Goal: Information Seeking & Learning: Learn about a topic

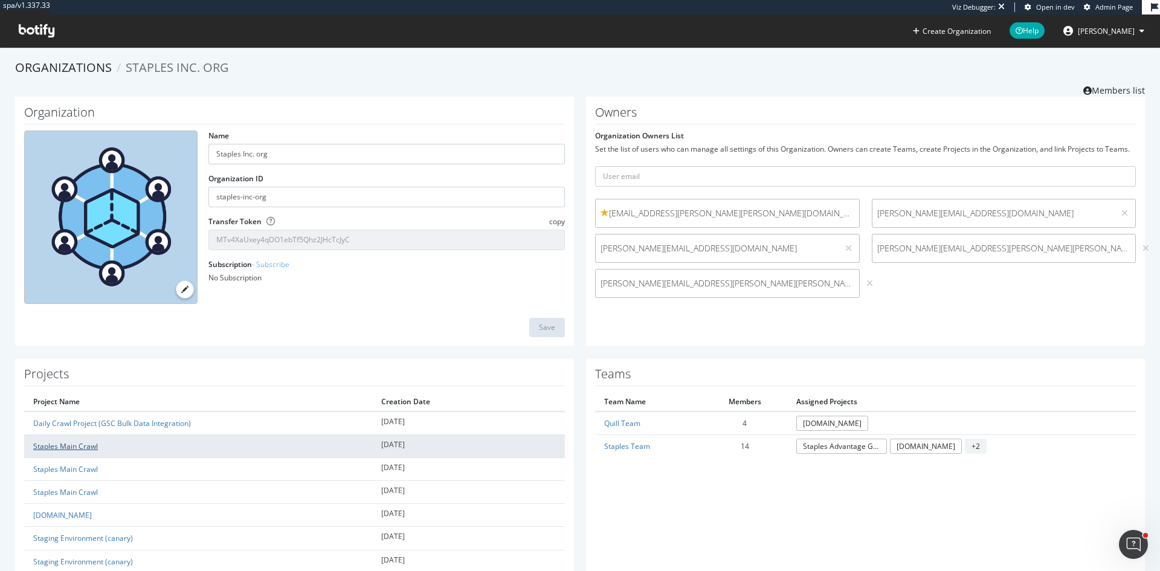
click at [79, 442] on link "Staples Main Crawl" at bounding box center [65, 446] width 65 height 10
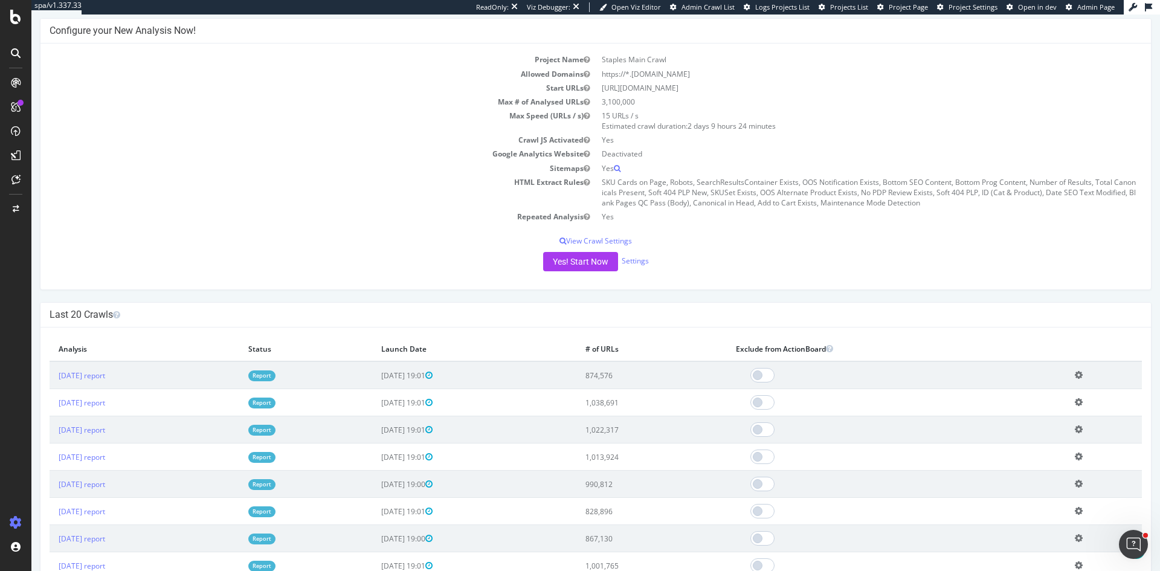
scroll to position [121, 0]
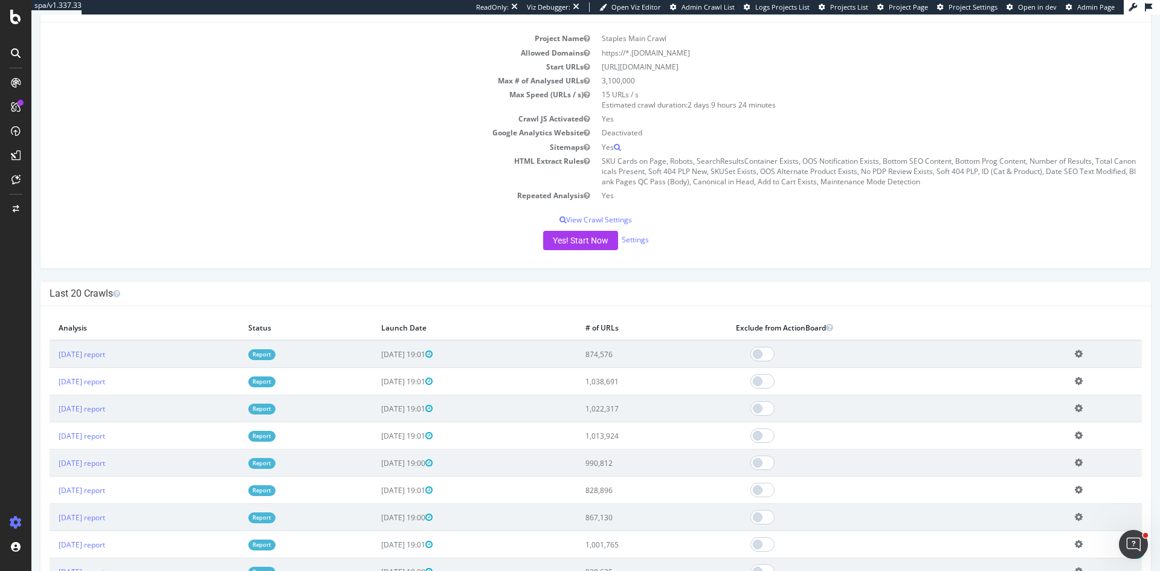
click at [276, 356] on link "Report" at bounding box center [261, 354] width 27 height 10
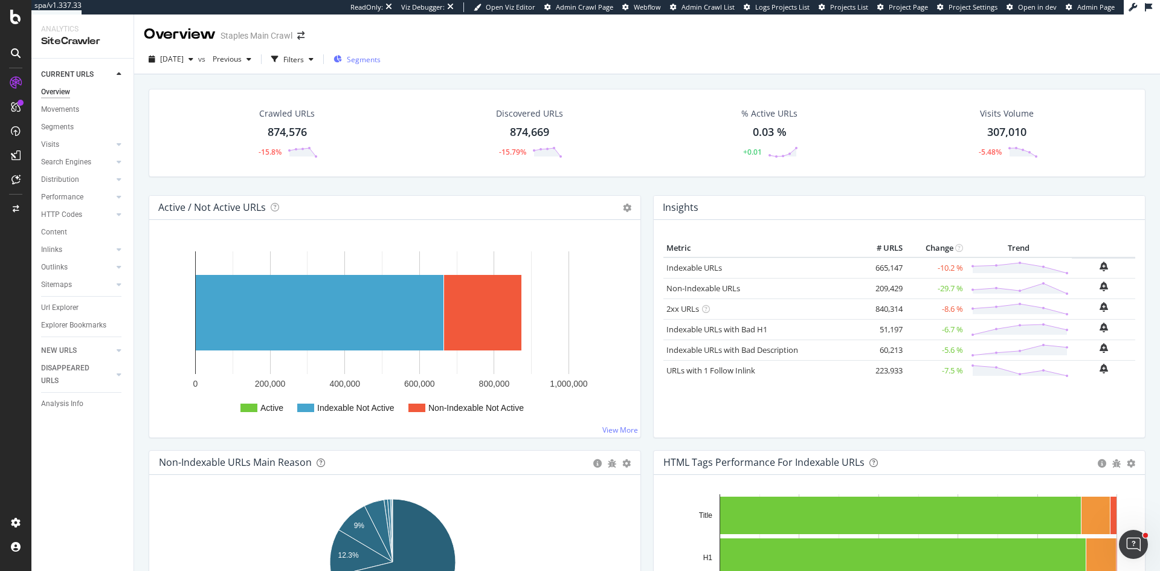
click at [377, 59] on span "Segments" at bounding box center [364, 59] width 34 height 10
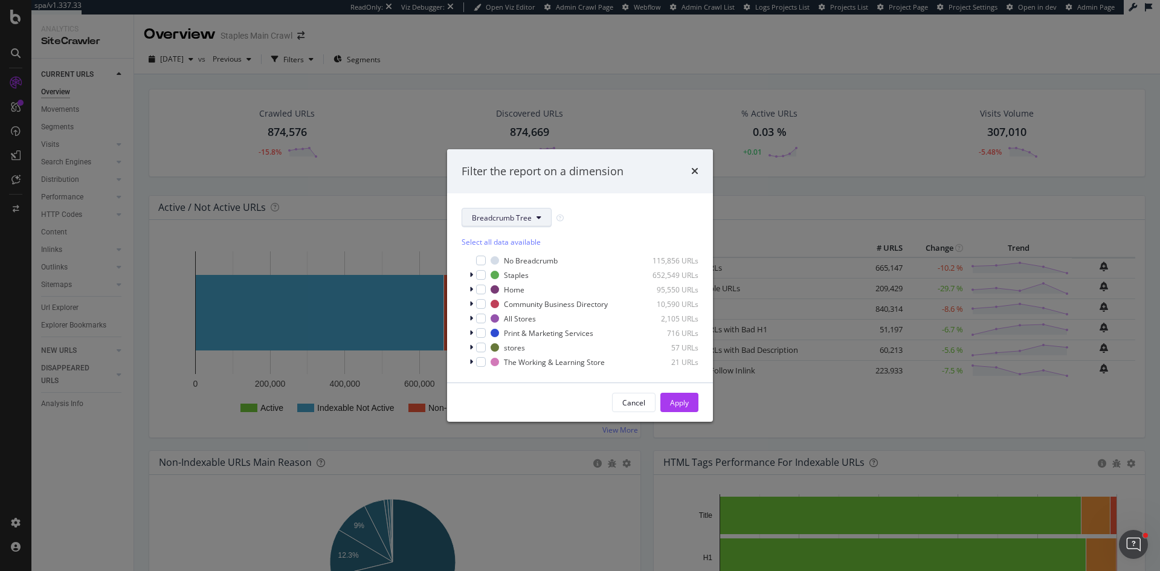
click at [495, 224] on button "Breadcrumb Tree" at bounding box center [507, 217] width 90 height 19
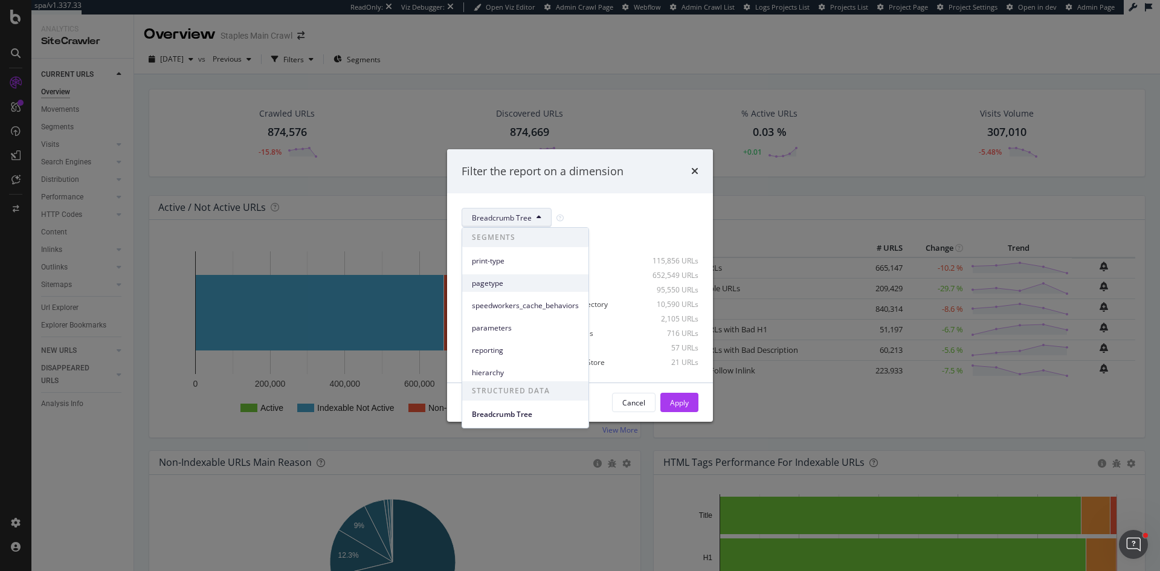
click at [515, 286] on span "pagetype" at bounding box center [525, 283] width 107 height 11
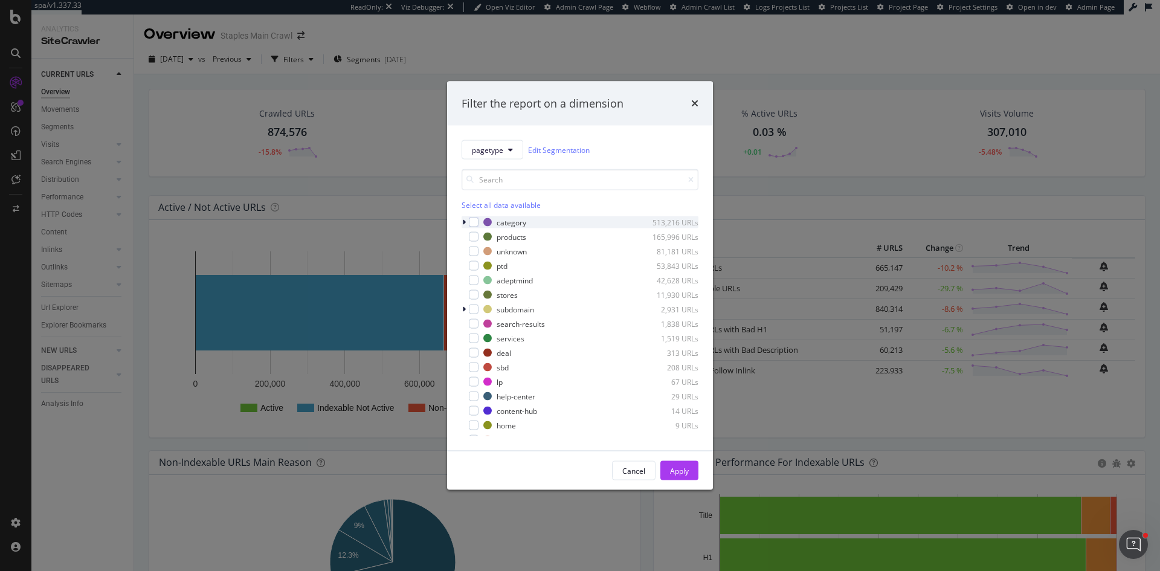
click at [464, 222] on icon "modal" at bounding box center [464, 222] width 4 height 7
click at [696, 103] on icon "times" at bounding box center [694, 104] width 7 height 10
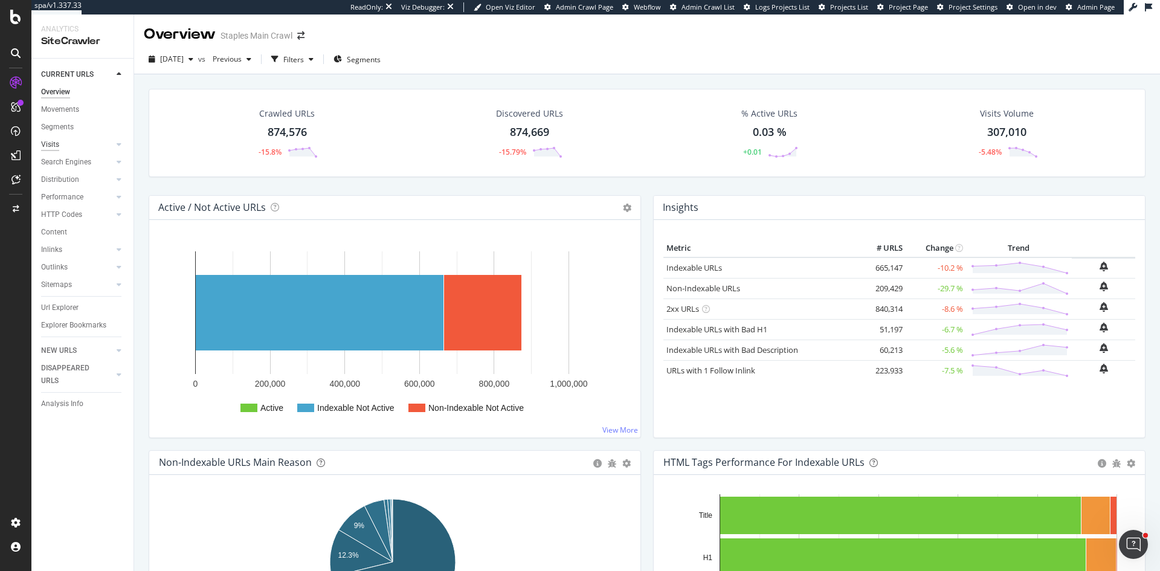
click at [50, 140] on div "Visits" at bounding box center [50, 144] width 18 height 13
drag, startPoint x: 77, startPoint y: 193, endPoint x: 112, endPoint y: 201, distance: 35.8
click at [77, 193] on div "Performance" at bounding box center [62, 197] width 42 height 13
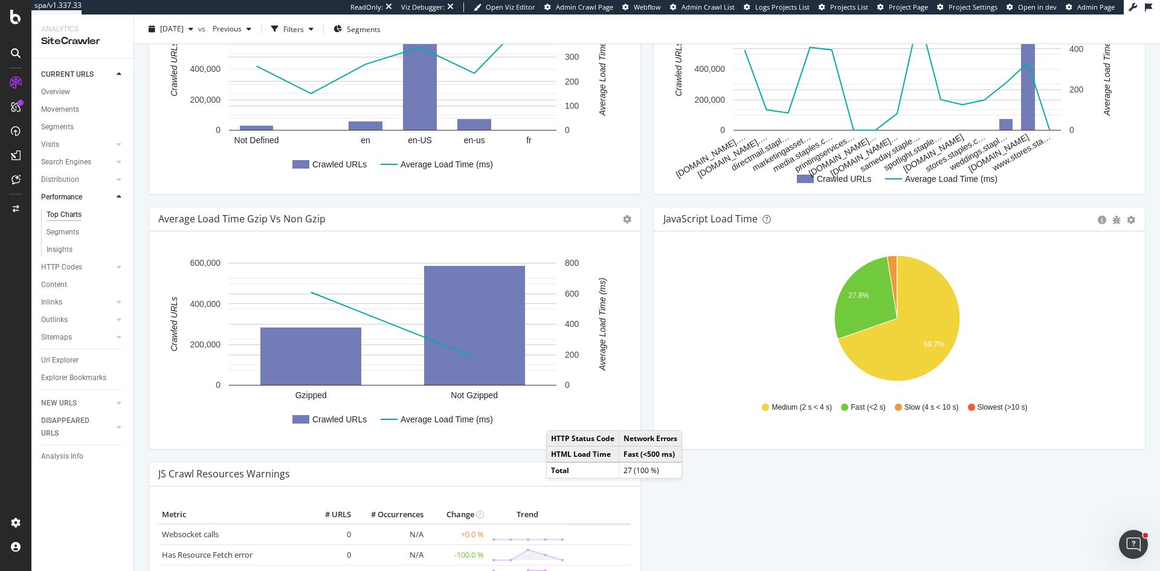
scroll to position [780, 0]
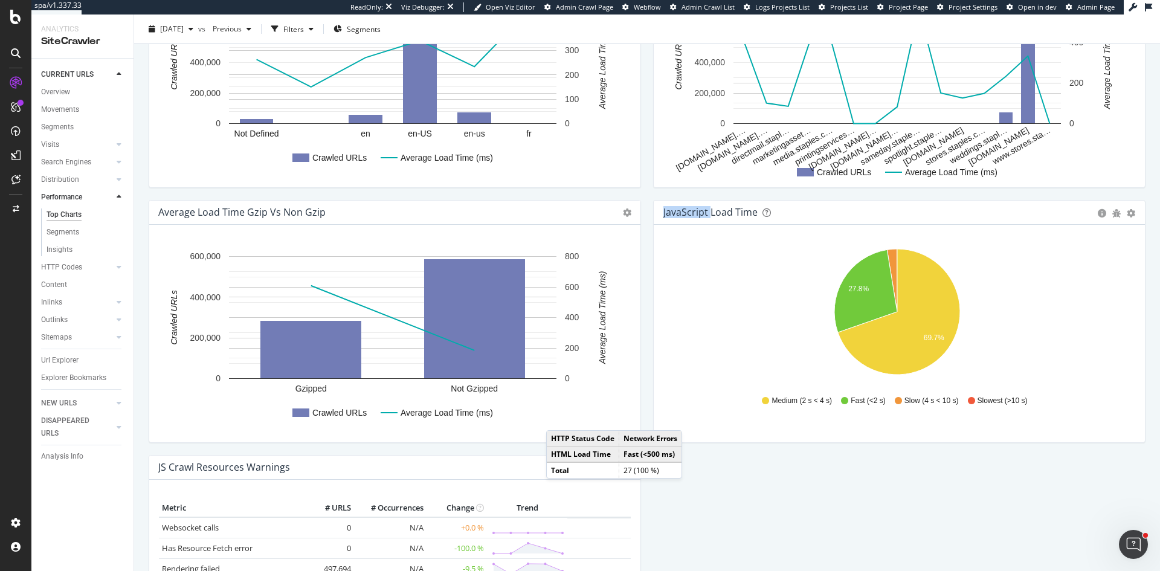
drag, startPoint x: 658, startPoint y: 211, endPoint x: 705, endPoint y: 217, distance: 47.5
click at [705, 217] on div "JavaScript Load Time Pie Table Export as CSV Add to Custom Report" at bounding box center [899, 213] width 491 height 24
click at [739, 267] on icon "27.8% 69.7%" at bounding box center [898, 314] width 468 height 140
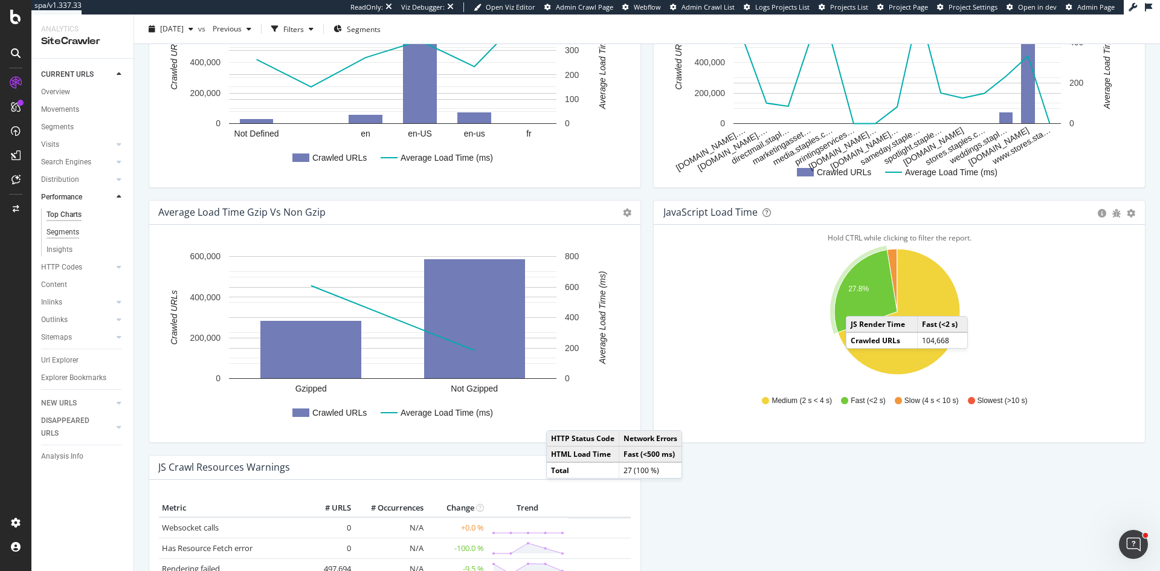
click at [73, 228] on div "Segments" at bounding box center [63, 232] width 33 height 13
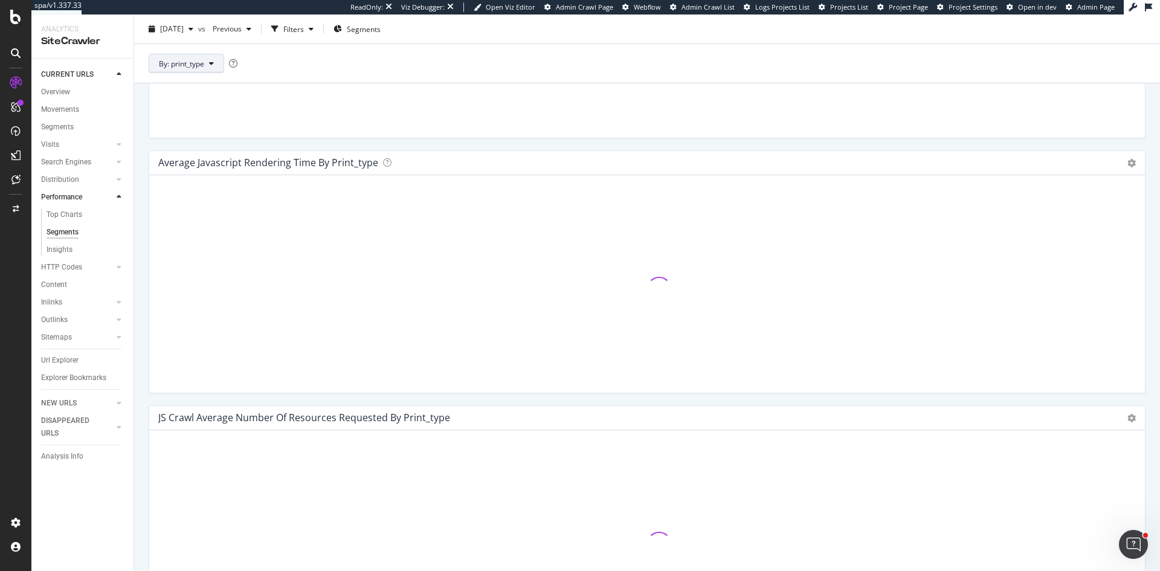
click at [207, 65] on button "By: print_type" at bounding box center [187, 63] width 76 height 19
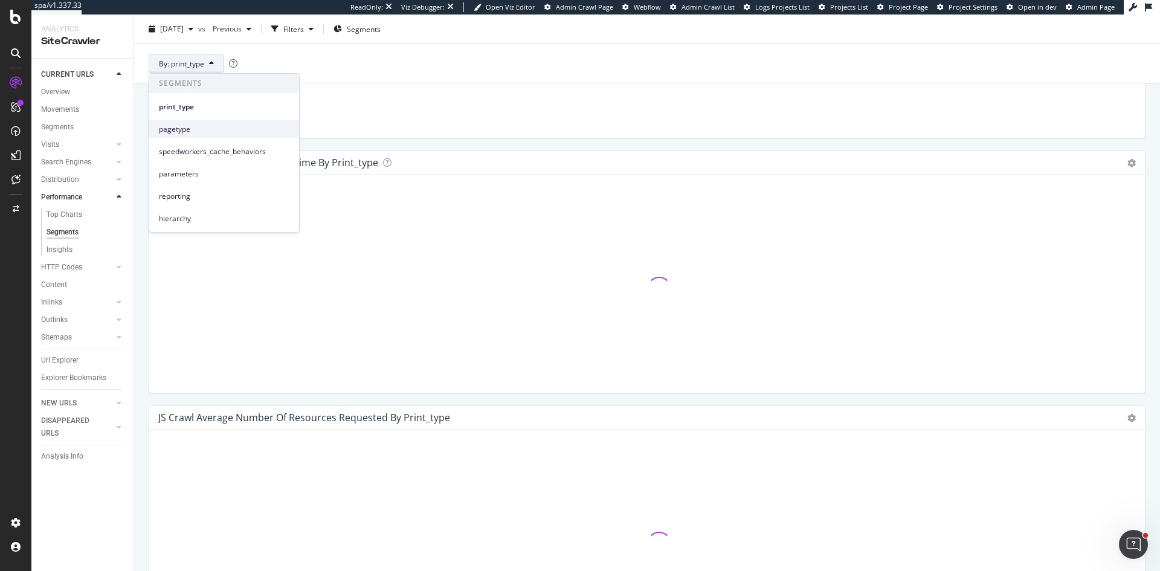
click at [207, 130] on span "pagetype" at bounding box center [224, 129] width 131 height 11
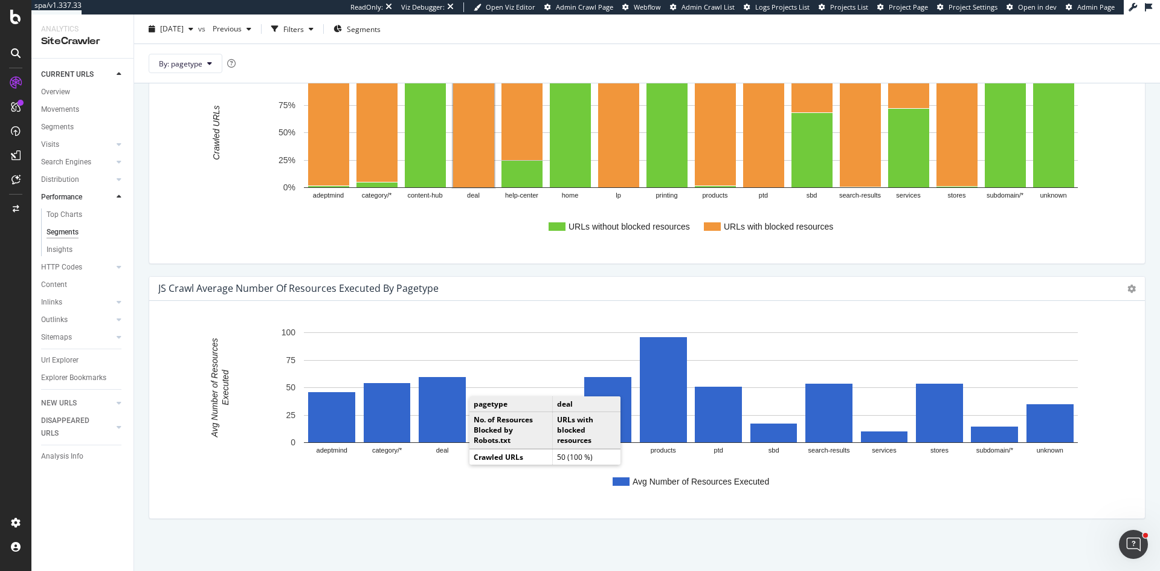
scroll to position [1422, 0]
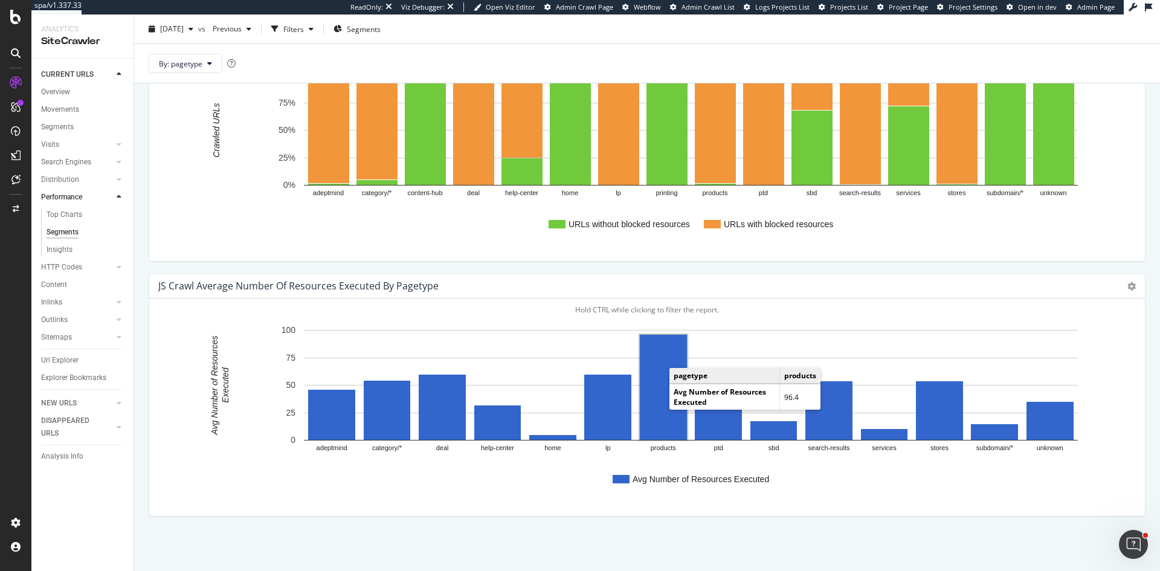
click at [660, 384] on rect "A chart." at bounding box center [663, 387] width 47 height 105
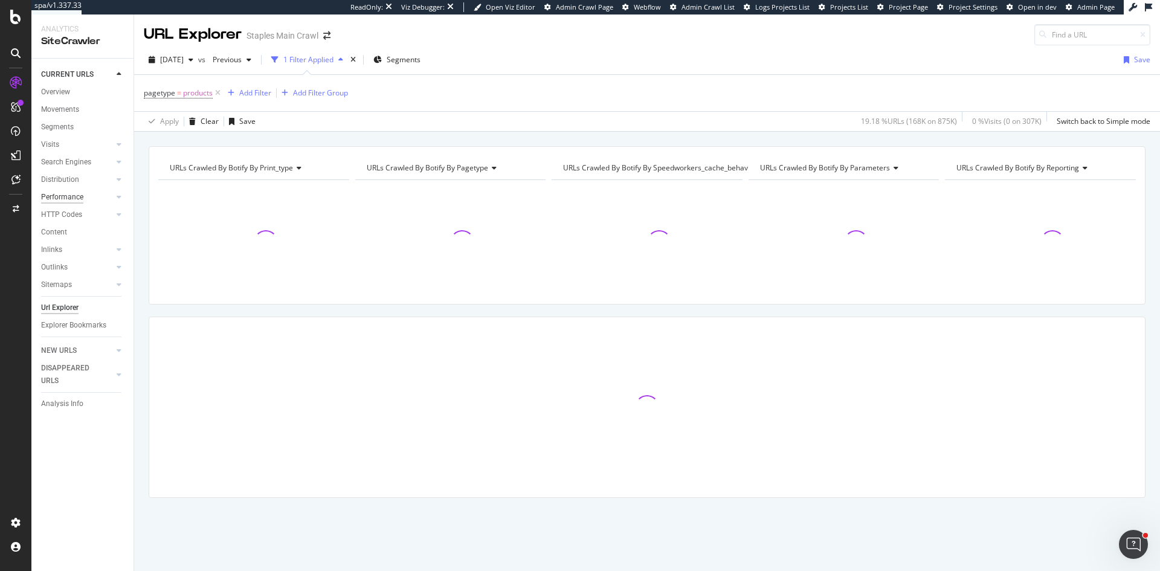
click at [67, 192] on div "Performance" at bounding box center [62, 197] width 42 height 13
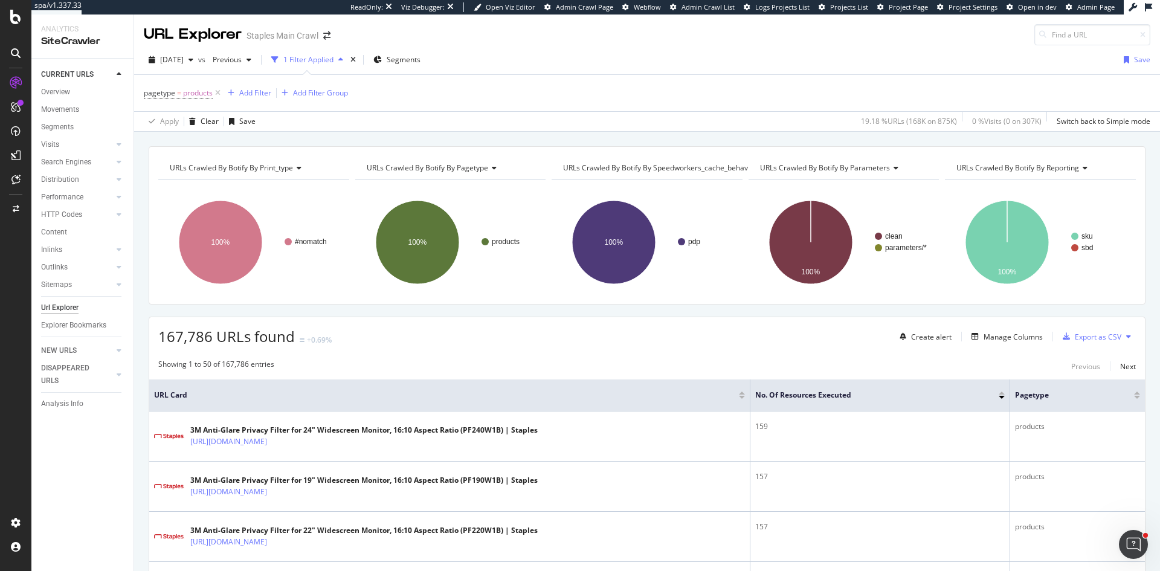
drag, startPoint x: 59, startPoint y: 400, endPoint x: 112, endPoint y: 413, distance: 54.7
click at [59, 400] on div "Analysis Info" at bounding box center [62, 404] width 42 height 13
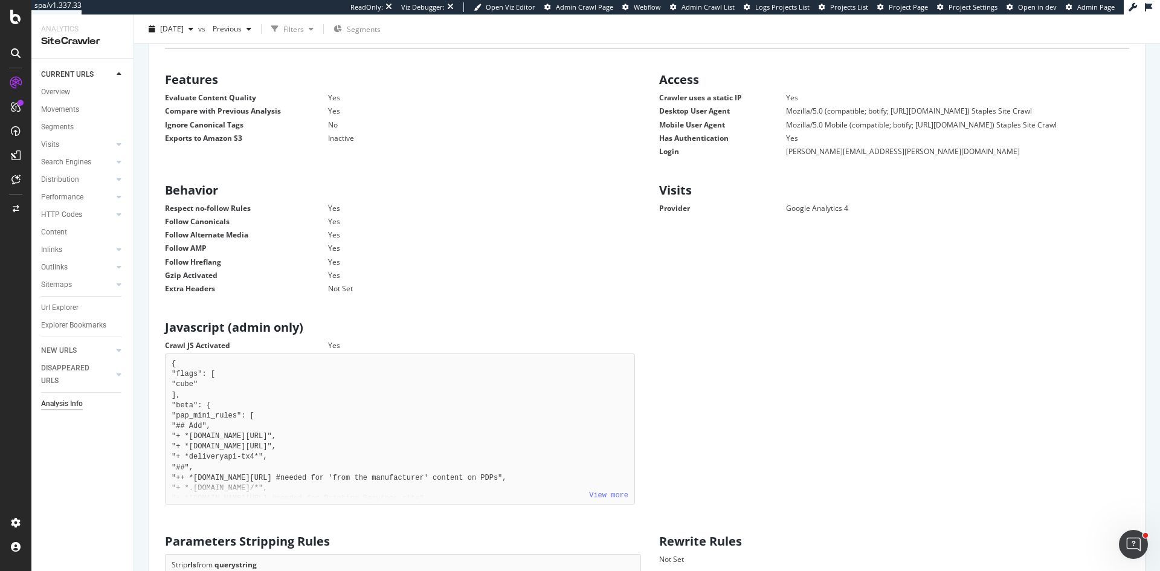
scroll to position [423, 0]
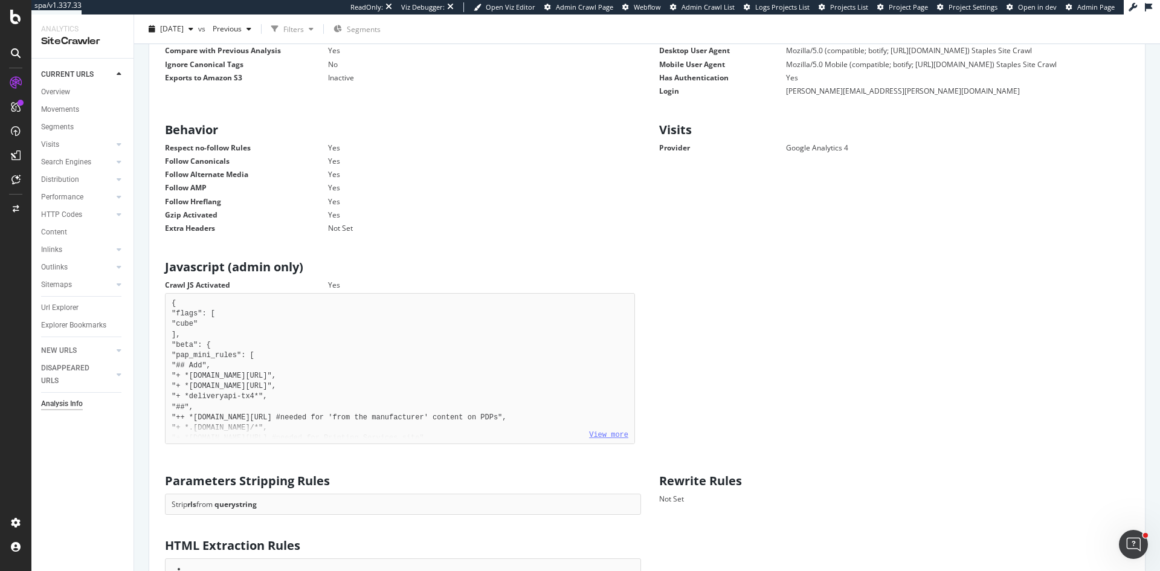
click at [597, 435] on link "View more" at bounding box center [608, 435] width 39 height 8
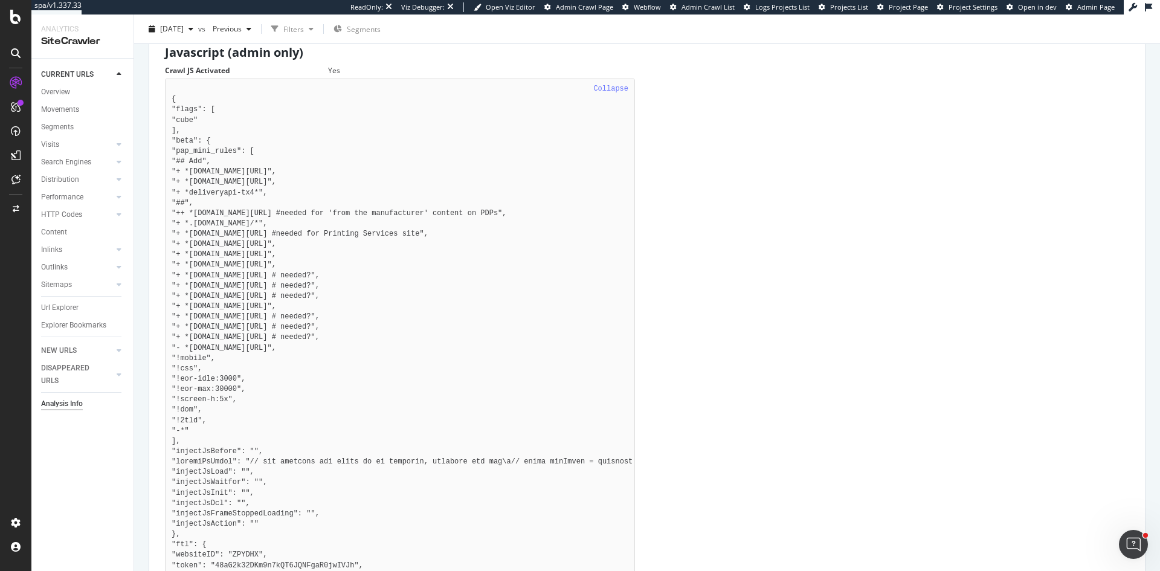
scroll to position [665, 0]
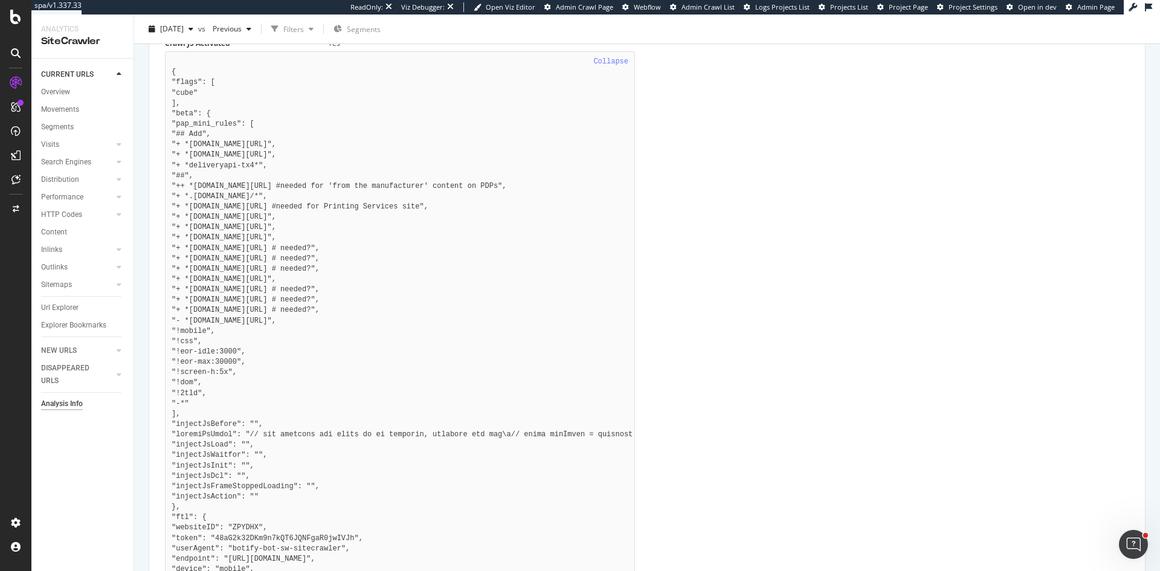
click at [678, 411] on div "Javascript (admin only) Crawl JS Activated Yes Collapse { "flags": [ "cube" ], …" at bounding box center [647, 341] width 989 height 656
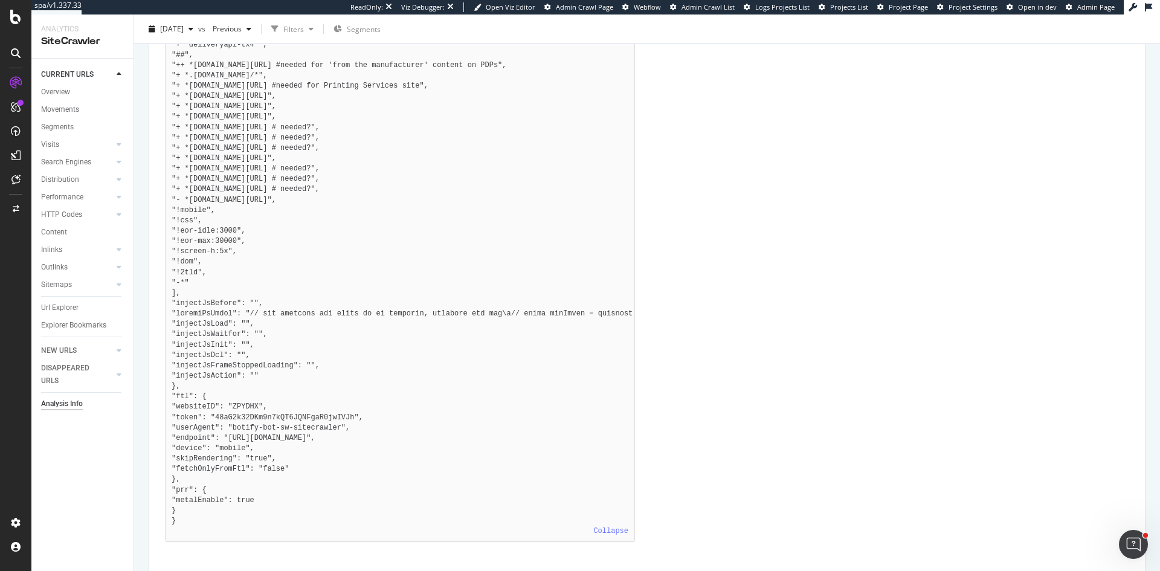
scroll to position [846, 0]
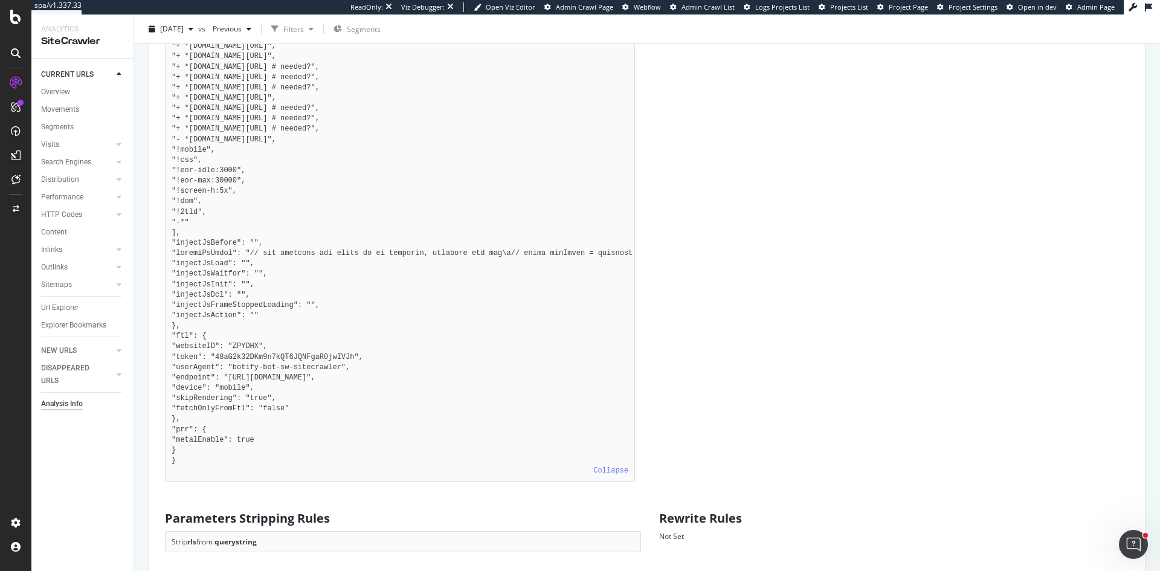
drag, startPoint x: 187, startPoint y: 337, endPoint x: 341, endPoint y: 405, distance: 168.0
click at [341, 405] on pre "Collapse { "flags": [ "cube" ], "beta": { "pap_mini_rules": [ "## Add", "+ *[DO…" at bounding box center [400, 176] width 470 height 612
click at [699, 410] on div "Javascript (admin only) Crawl JS Activated Yes Collapse { "flags": [ "cube" ], …" at bounding box center [647, 159] width 989 height 656
drag, startPoint x: 202, startPoint y: 407, endPoint x: 276, endPoint y: 408, distance: 73.7
click at [276, 408] on pre "Collapse { "flags": [ "cube" ], "beta": { "pap_mini_rules": [ "## Add", "+ *[DO…" at bounding box center [400, 176] width 470 height 612
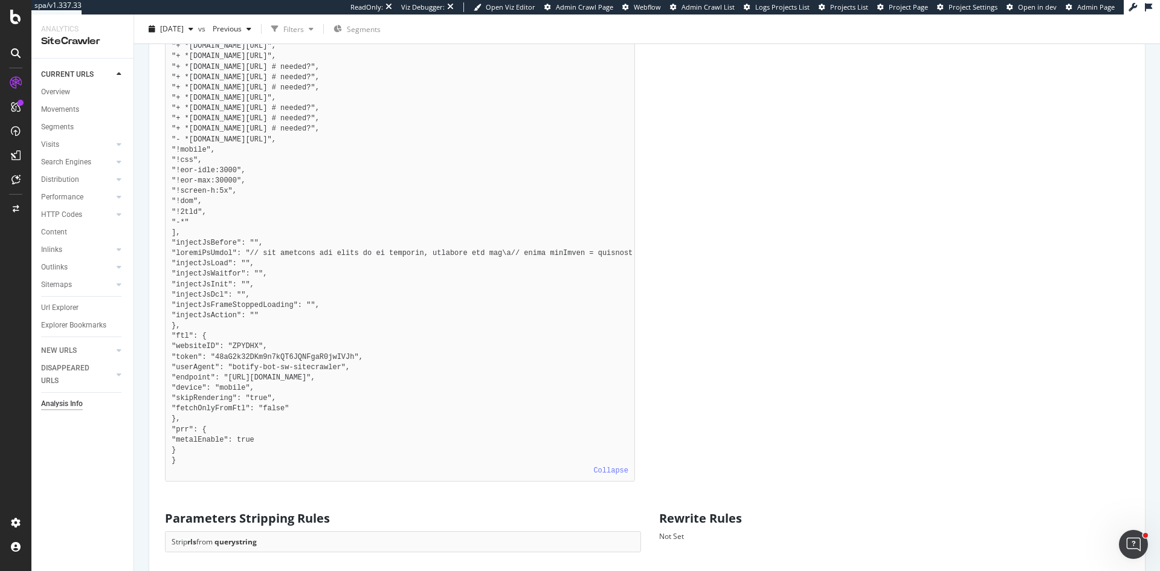
click at [293, 413] on pre "Collapse { "flags": [ "cube" ], "beta": { "pap_mini_rules": [ "## Add", "+ *[DO…" at bounding box center [400, 176] width 470 height 612
click at [294, 409] on pre "Collapse { "flags": [ "cube" ], "beta": { "pap_mini_rules": [ "## Add", "+ *[DO…" at bounding box center [400, 176] width 470 height 612
click at [838, 409] on div "Javascript (admin only) Crawl JS Activated Yes Collapse { "flags": [ "cube" ], …" at bounding box center [647, 159] width 989 height 656
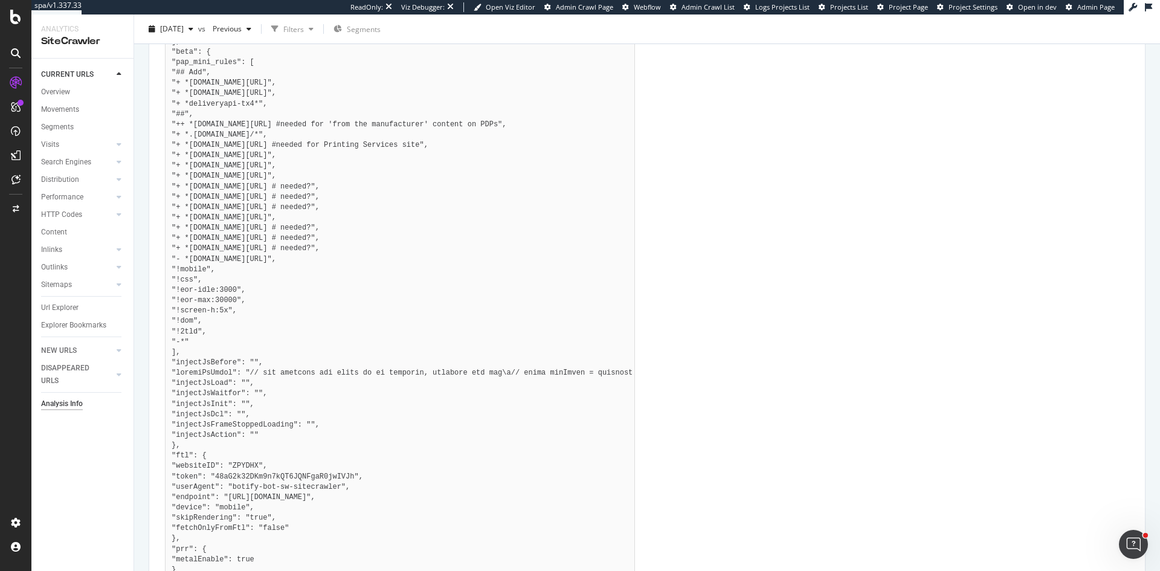
scroll to position [725, 0]
click at [814, 332] on div "Javascript (admin only) Crawl JS Activated Yes Collapse { "flags": [ "cube" ], …" at bounding box center [647, 280] width 989 height 656
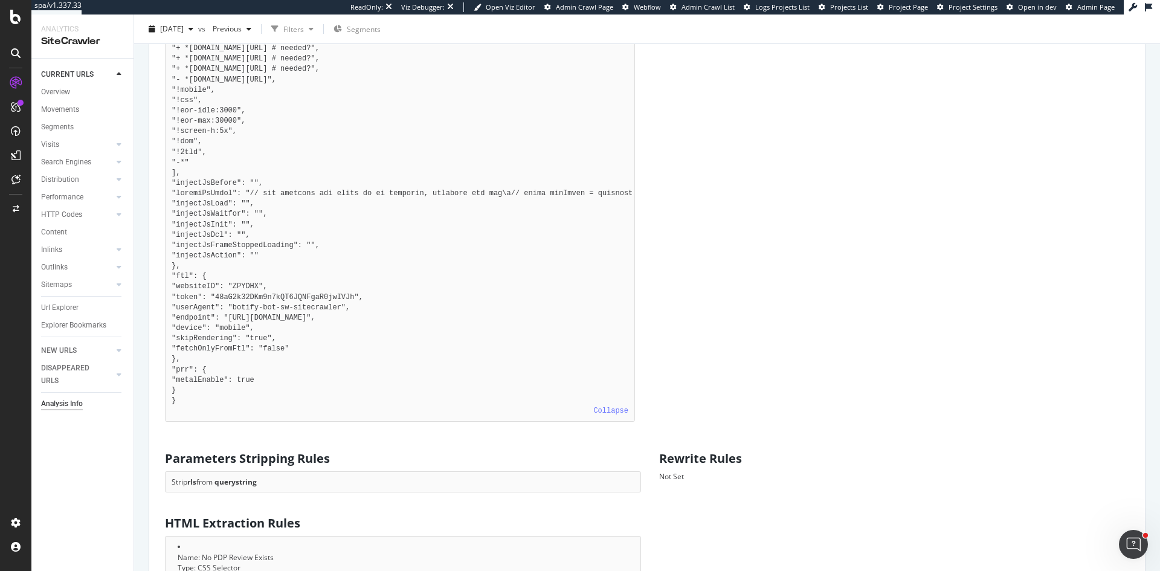
scroll to position [907, 0]
click at [856, 288] on div "Javascript (admin only) Crawl JS Activated Yes Collapse { "flags": [ "cube" ], …" at bounding box center [647, 99] width 989 height 656
click at [937, 244] on div "Javascript (admin only) Crawl JS Activated Yes Collapse { "flags": [ "cube" ], …" at bounding box center [647, 99] width 989 height 656
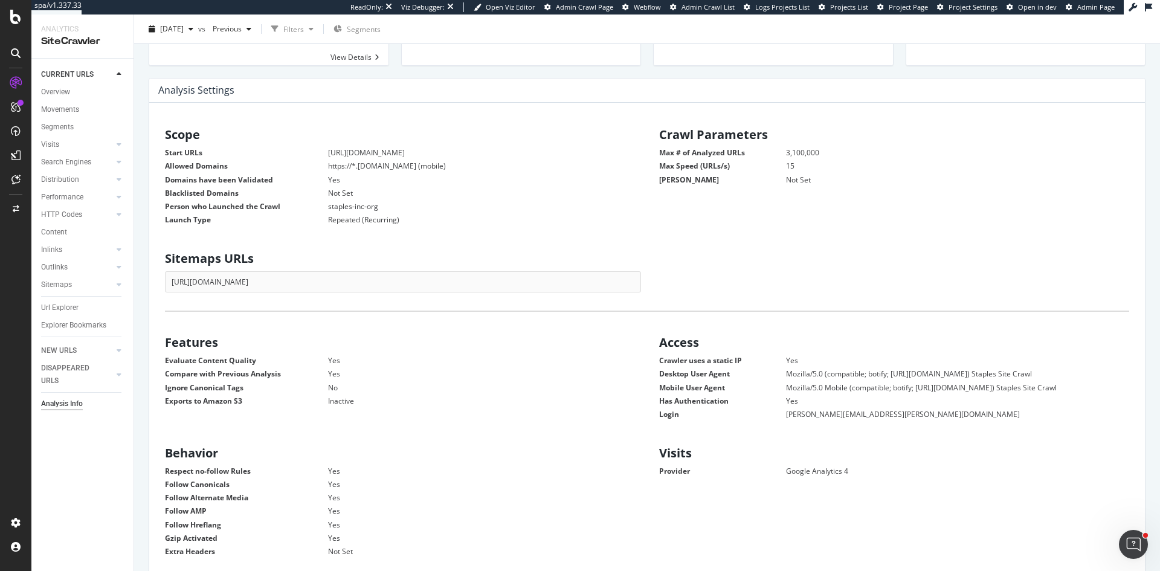
scroll to position [121, 0]
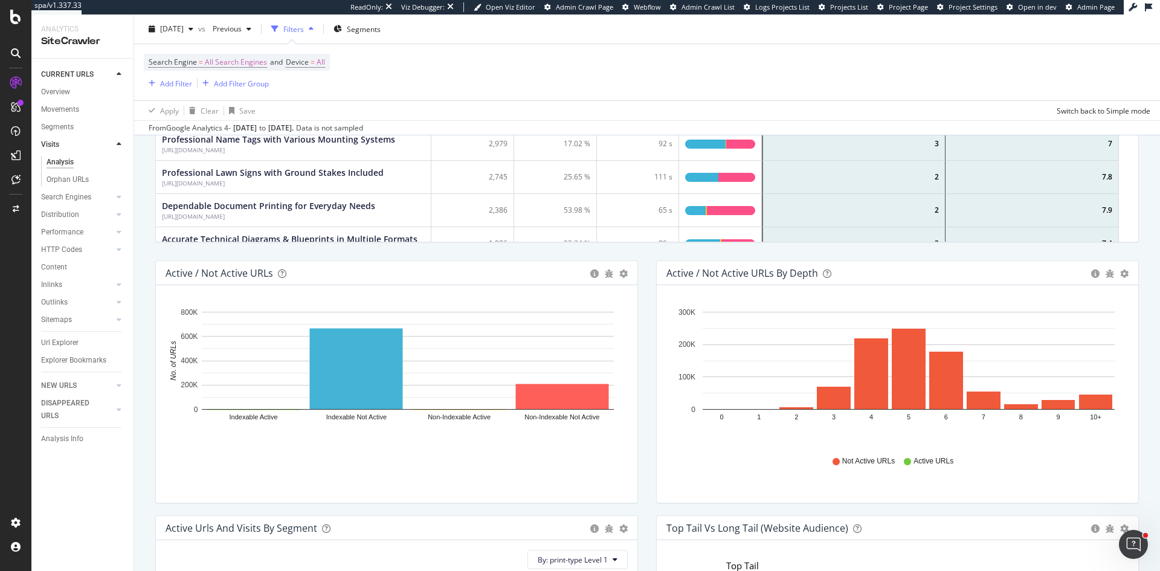
scroll to position [604, 0]
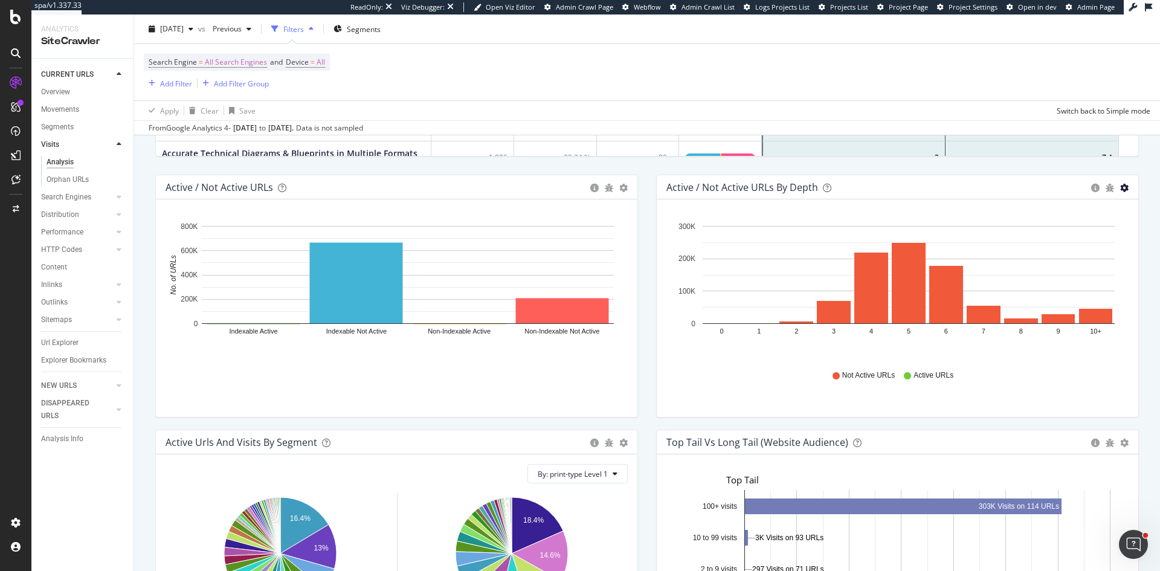
click at [1121, 192] on icon "gear" at bounding box center [1125, 188] width 8 height 8
click at [640, 424] on div "Active / Not Active URLs Bar (by Value) Bar (by Percentage) Table Export as CSV…" at bounding box center [396, 302] width 501 height 255
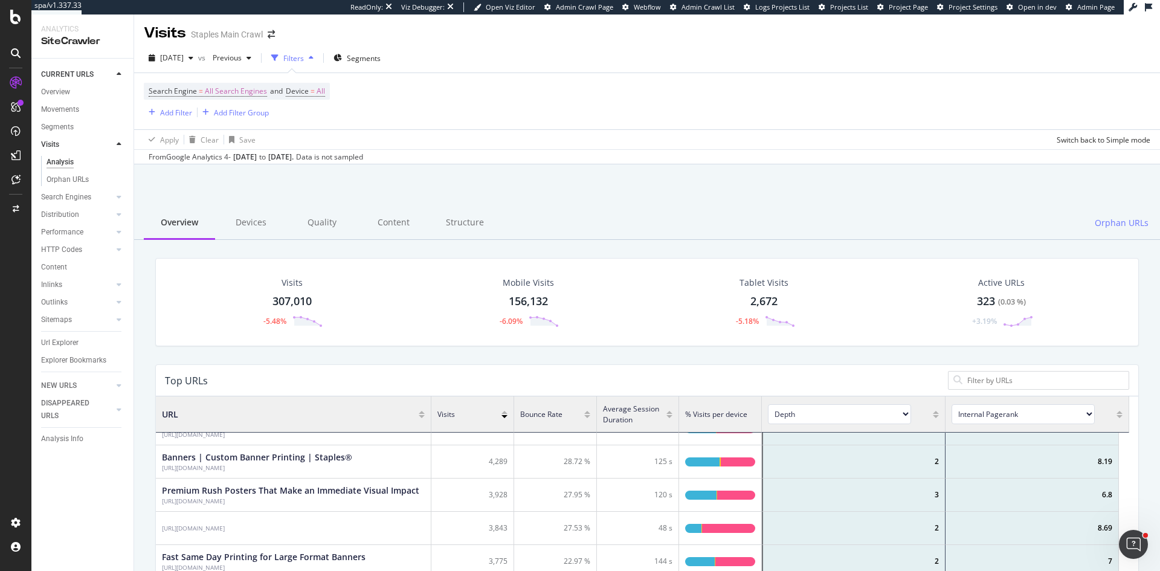
scroll to position [0, 0]
click at [117, 197] on icon at bounding box center [119, 196] width 5 height 7
click at [65, 181] on div "Top Charts" at bounding box center [65, 179] width 36 height 13
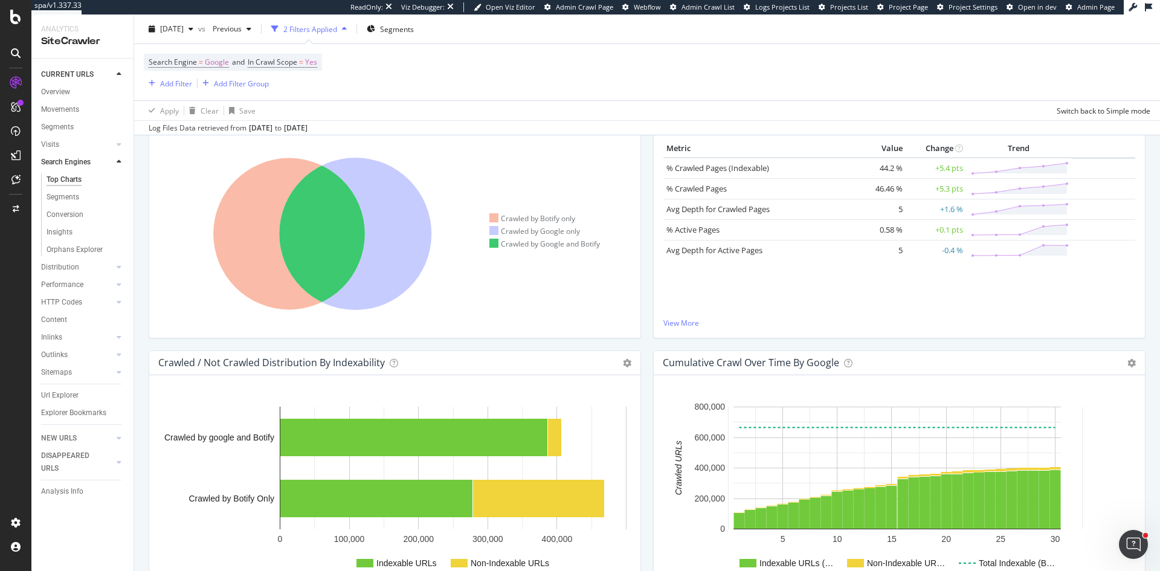
scroll to position [242, 0]
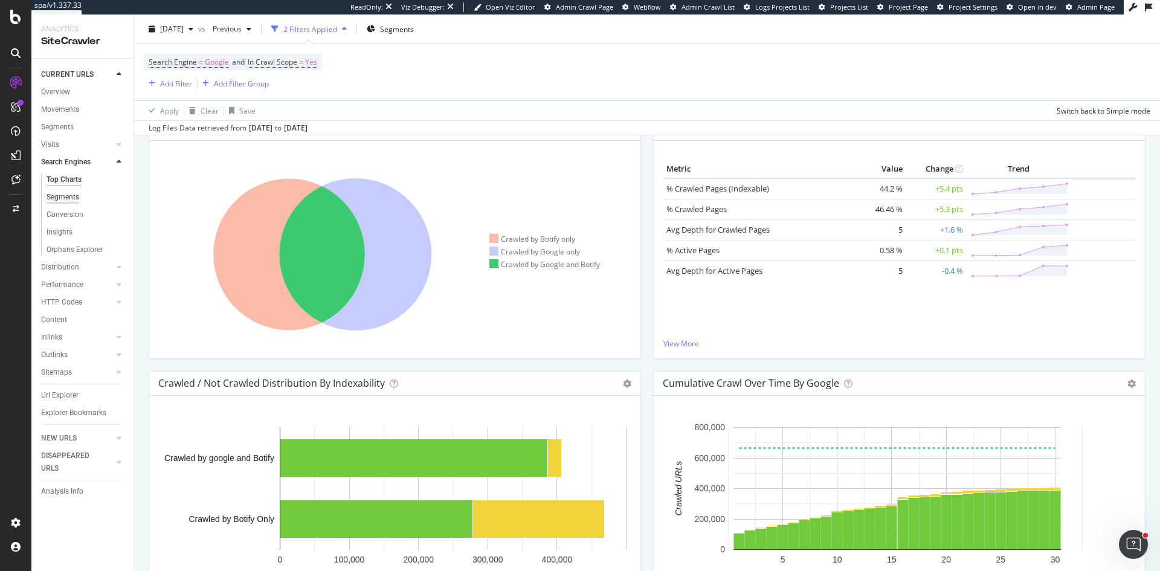
click at [62, 194] on div "Segments" at bounding box center [63, 197] width 33 height 13
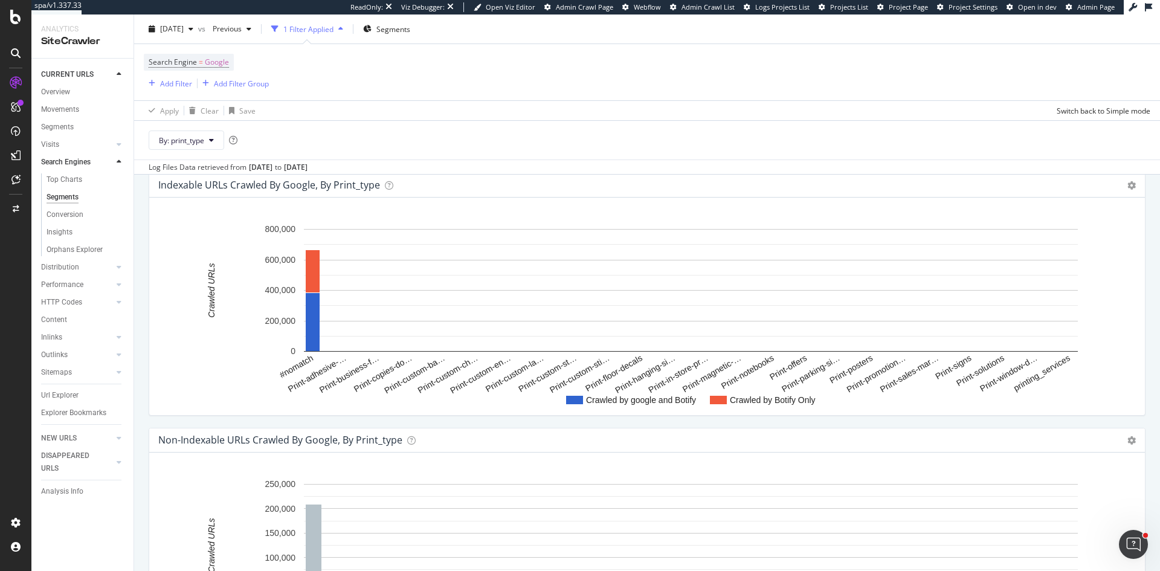
scroll to position [281, 0]
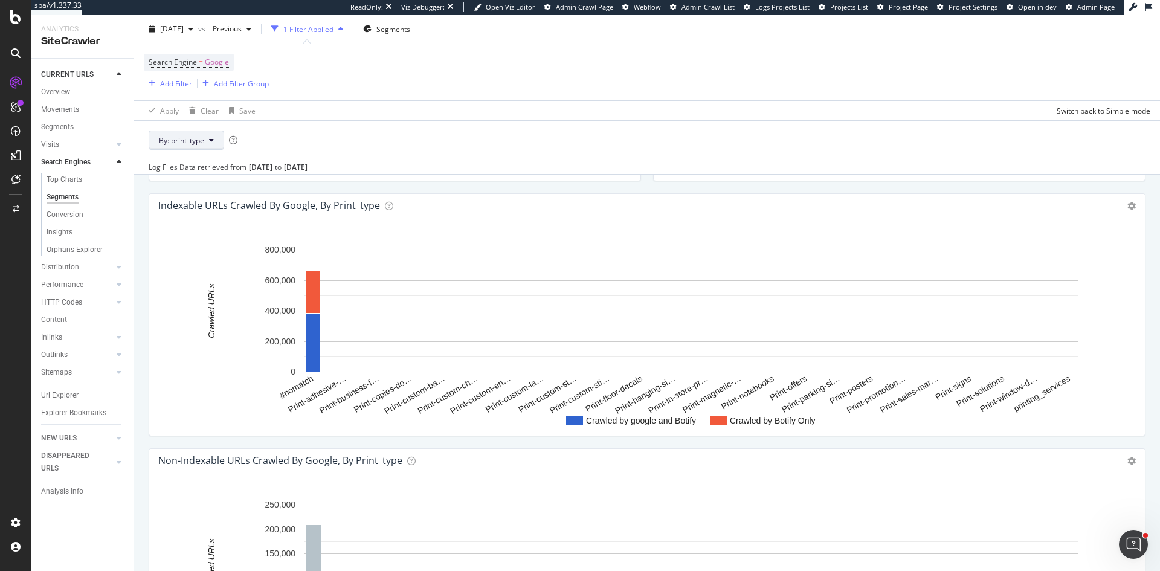
click at [213, 146] on button "By: print_type" at bounding box center [187, 140] width 76 height 19
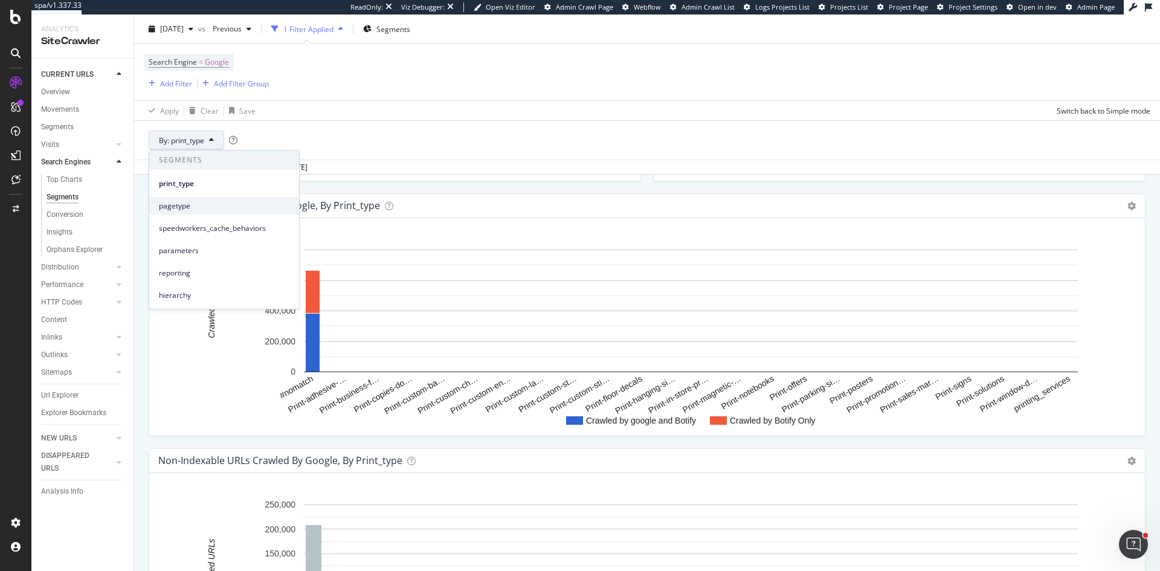
click at [198, 204] on span "pagetype" at bounding box center [224, 206] width 131 height 11
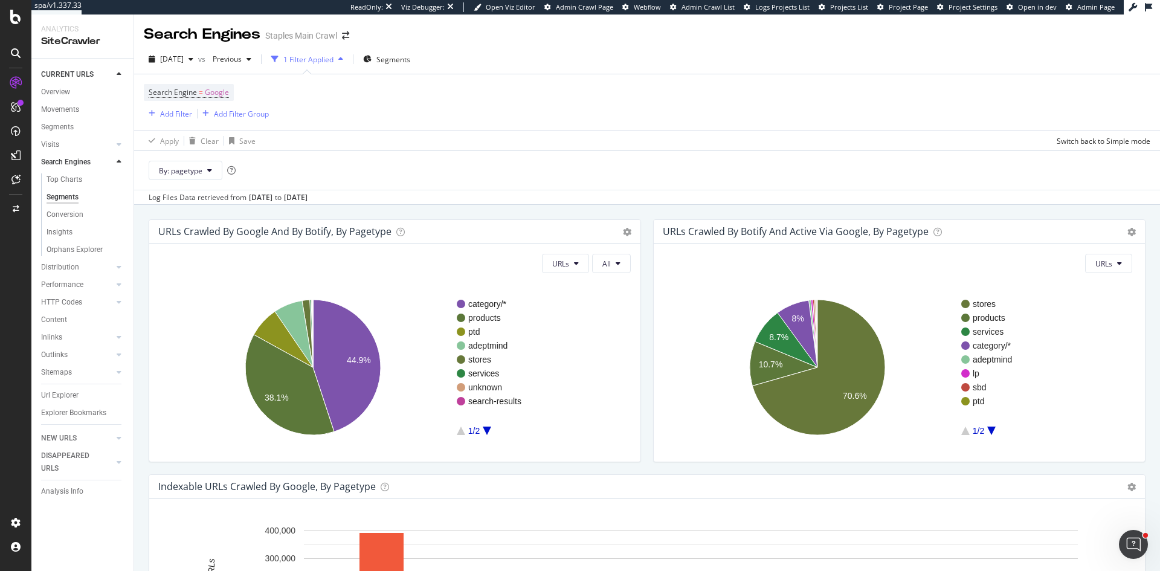
click at [119, 158] on icon at bounding box center [119, 161] width 5 height 7
drag, startPoint x: 60, startPoint y: 86, endPoint x: 458, endPoint y: 133, distance: 399.8
click at [60, 86] on div "Overview" at bounding box center [55, 92] width 29 height 13
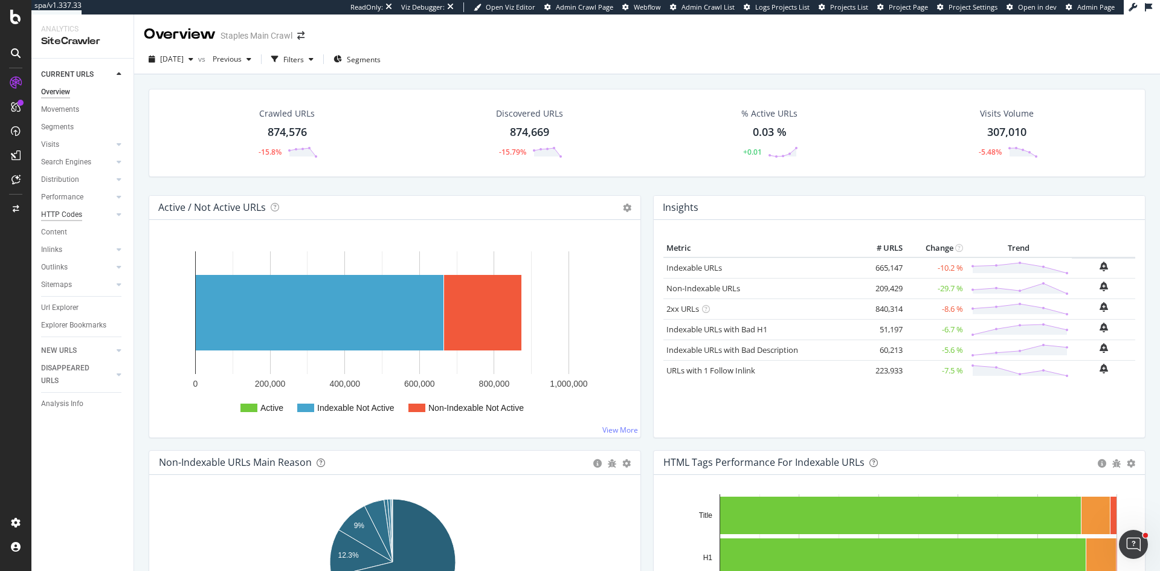
click at [65, 214] on div "HTTP Codes" at bounding box center [61, 215] width 41 height 13
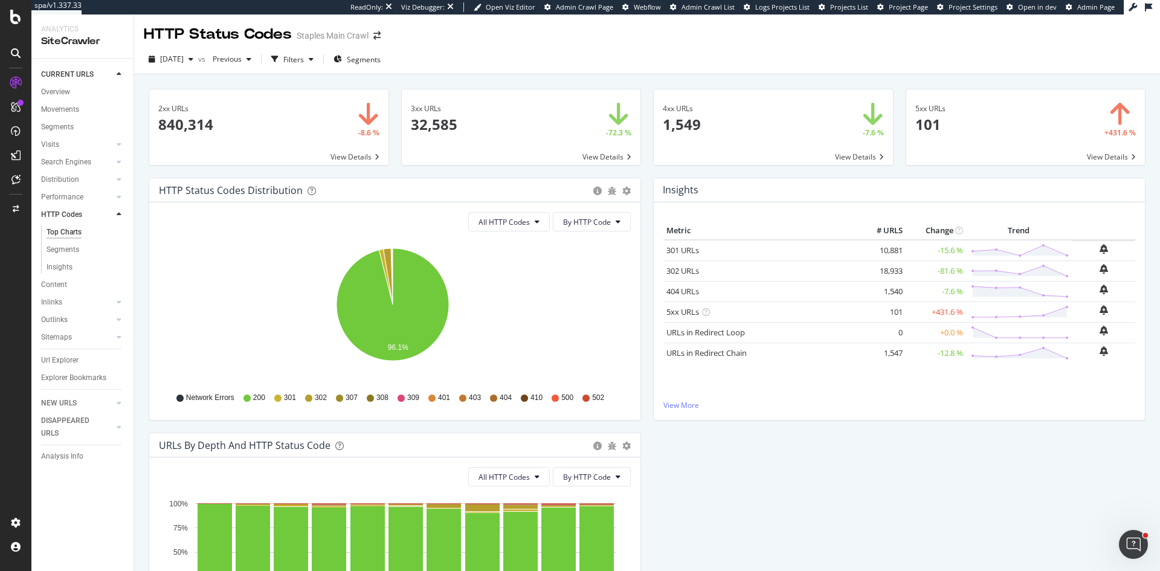
scroll to position [159, 0]
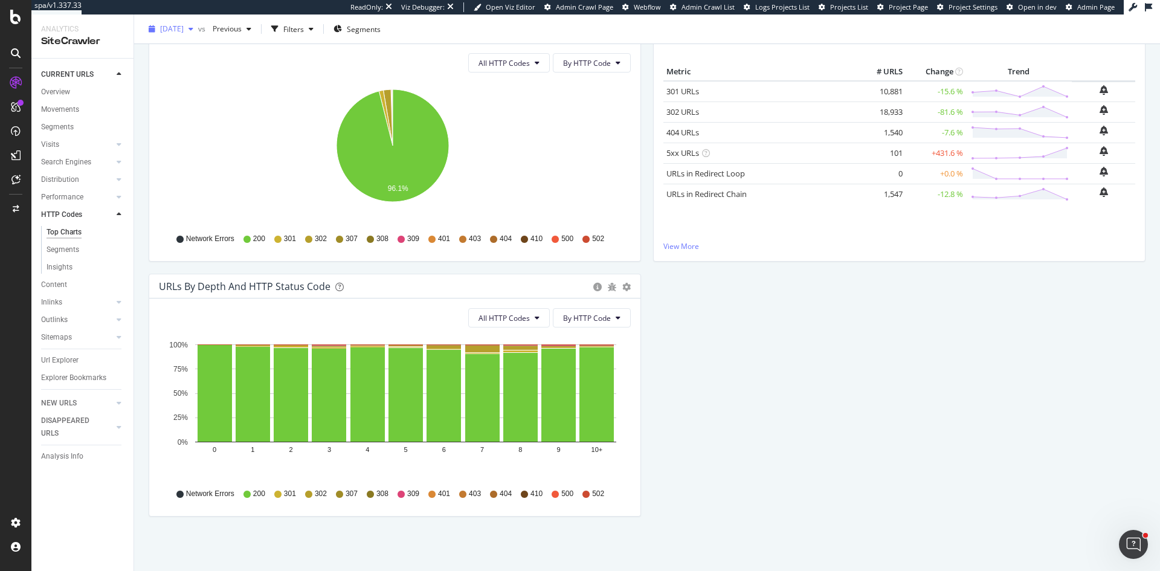
click at [184, 28] on span "[DATE]" at bounding box center [172, 29] width 24 height 10
click at [242, 24] on span "Previous" at bounding box center [225, 29] width 34 height 10
click at [144, 106] on div "HTTP Status Codes Distribution Pie Table Export as CSV Add to Custom Report All…" at bounding box center [395, 146] width 505 height 255
click at [73, 108] on div "Movements" at bounding box center [60, 109] width 38 height 13
